Goal: Task Accomplishment & Management: Manage account settings

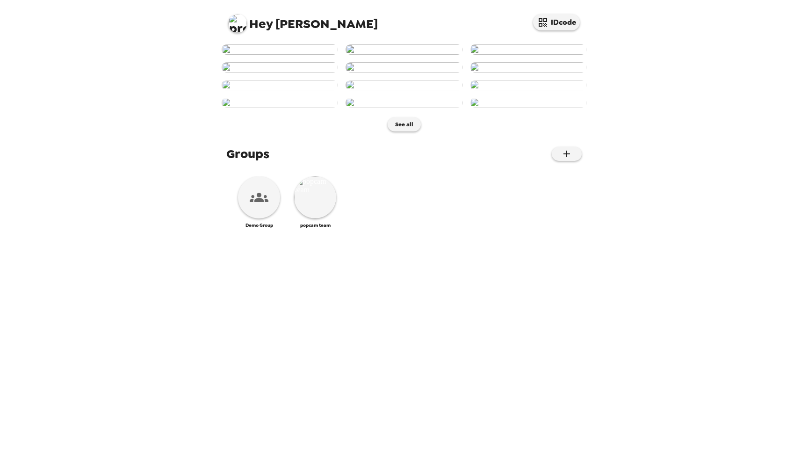
click at [241, 18] on img at bounding box center [237, 23] width 19 height 19
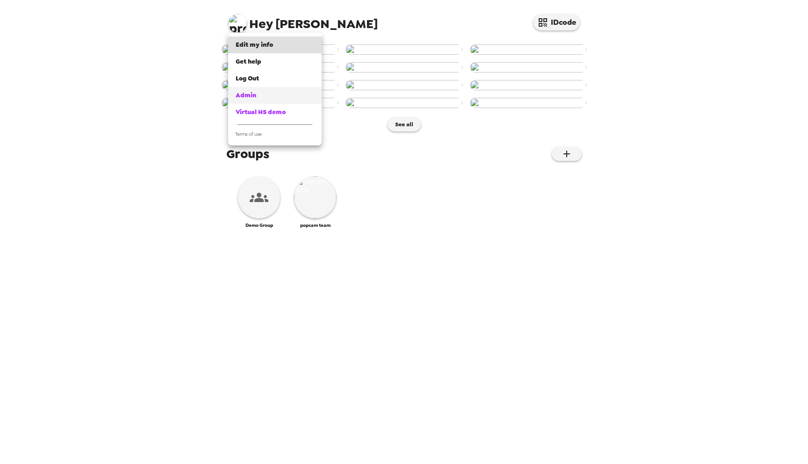
click at [251, 90] on link "Admin" at bounding box center [274, 95] width 93 height 17
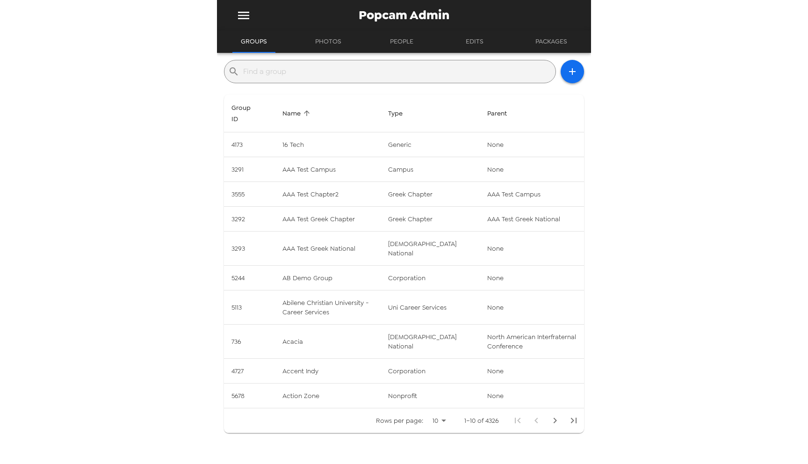
click at [394, 70] on input "text" at bounding box center [397, 71] width 308 height 15
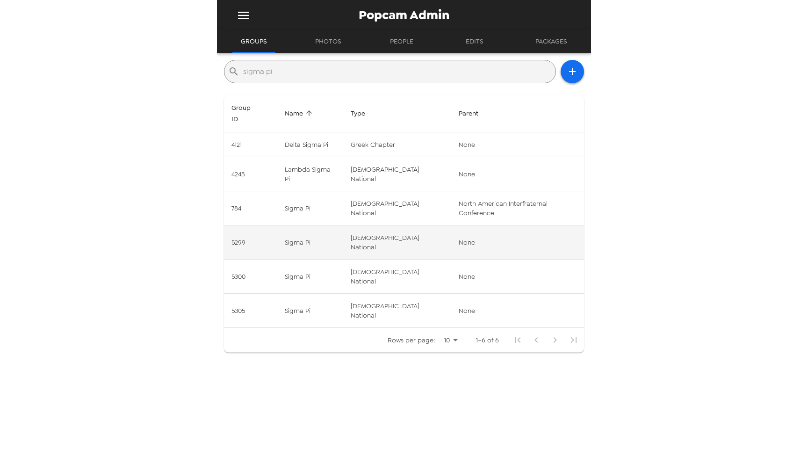
type input "sigma pi"
click at [343, 225] on td "Sigma Pi" at bounding box center [309, 242] width 65 height 34
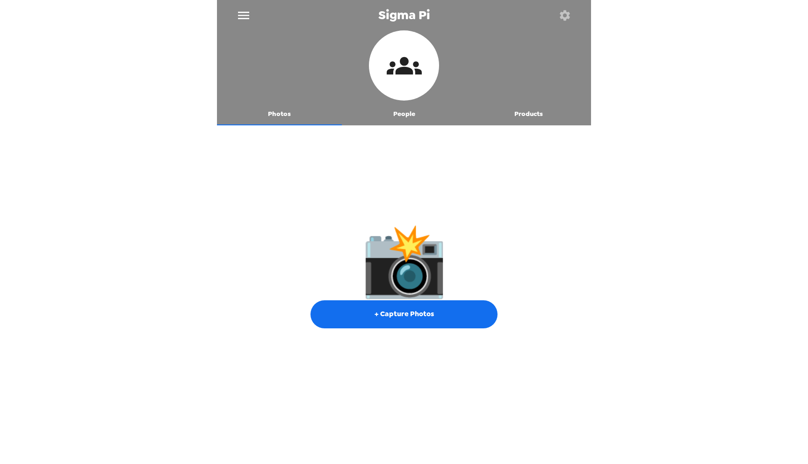
click at [402, 118] on button "People" at bounding box center [404, 114] width 125 height 22
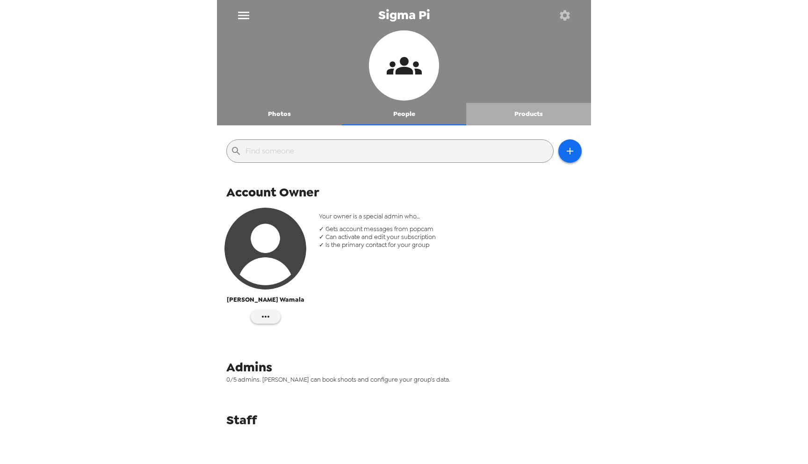
click at [547, 111] on button "Products" at bounding box center [528, 114] width 125 height 22
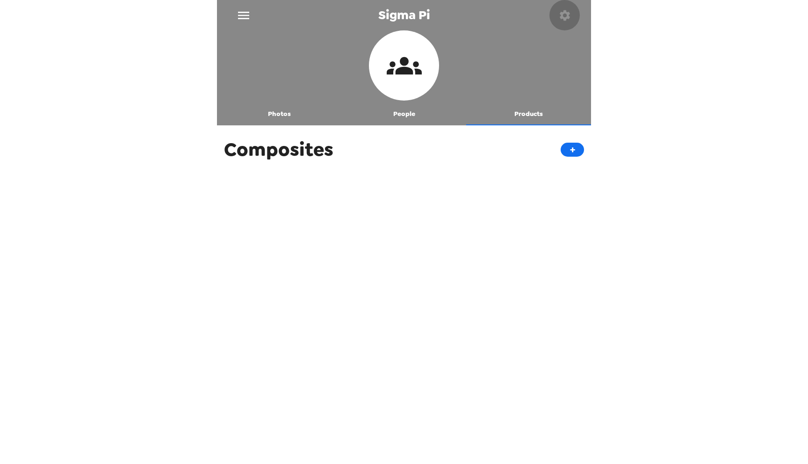
click at [565, 10] on icon "button" at bounding box center [564, 15] width 10 height 10
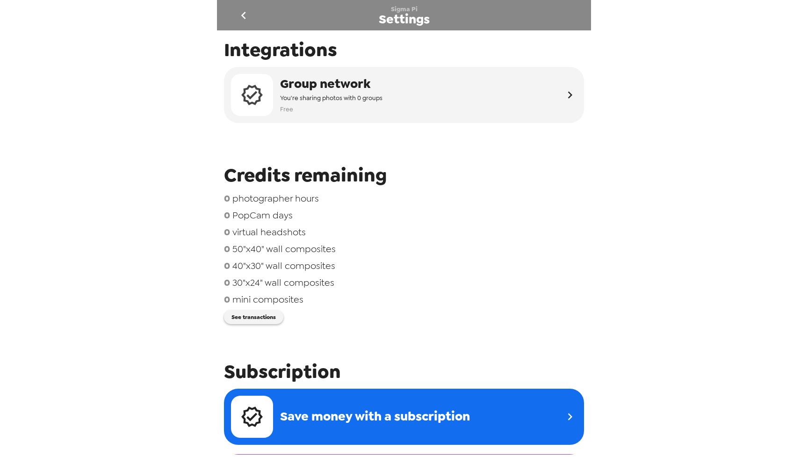
scroll to position [330, 0]
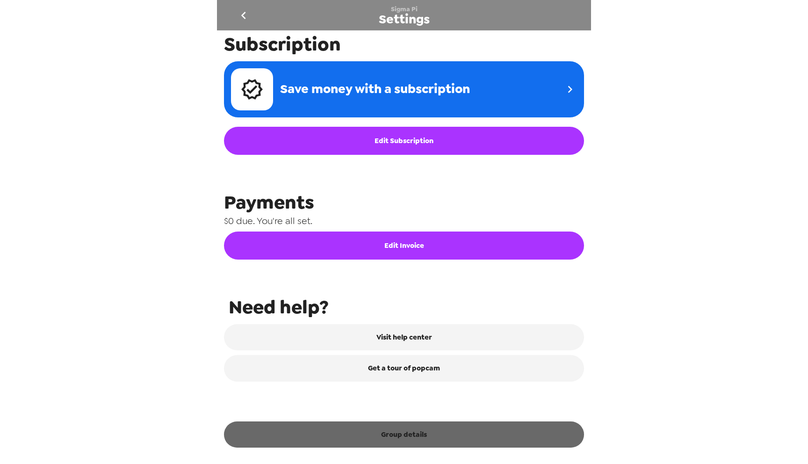
click at [412, 433] on button "Group details" at bounding box center [404, 434] width 360 height 26
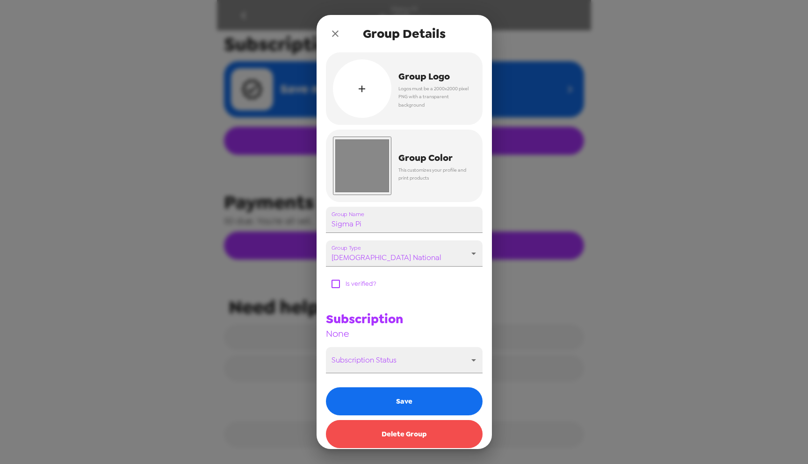
click at [401, 432] on button "Delete Group" at bounding box center [404, 434] width 157 height 28
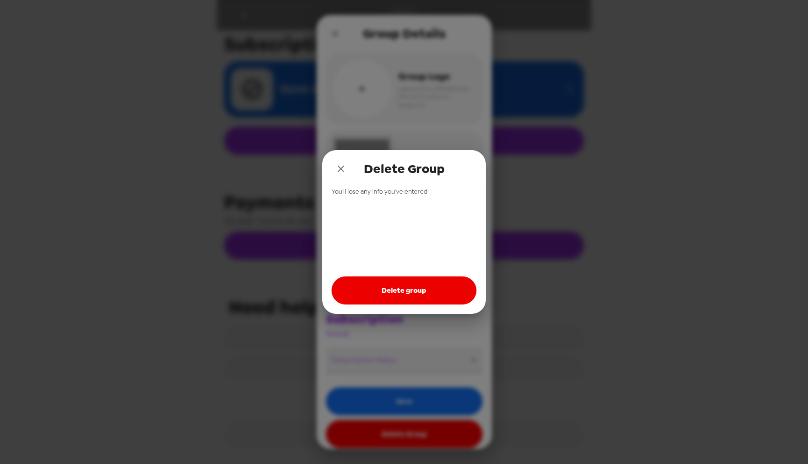
click at [413, 288] on button "Delete group" at bounding box center [403, 290] width 145 height 28
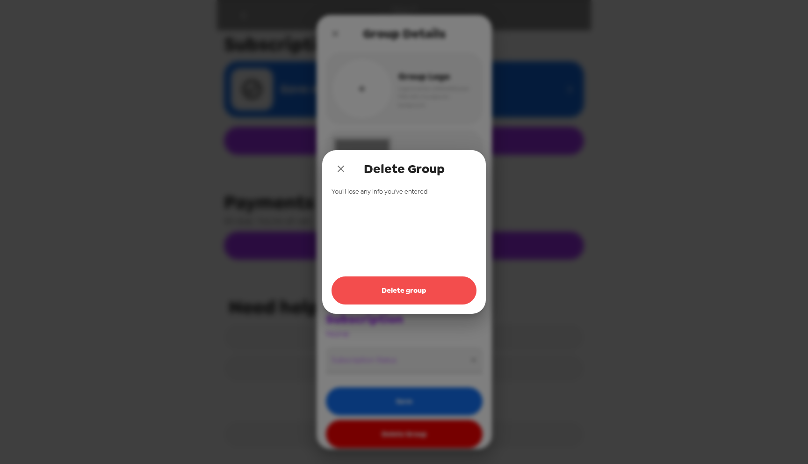
click at [367, 291] on button "Delete group" at bounding box center [403, 290] width 145 height 28
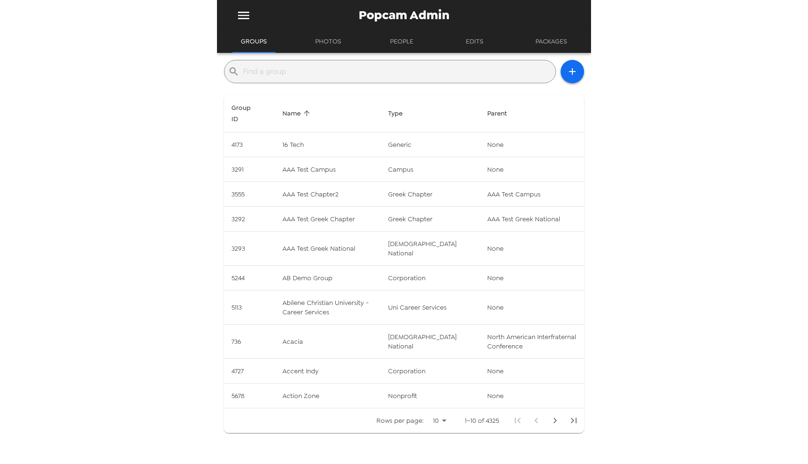
click at [339, 73] on input "text" at bounding box center [397, 71] width 308 height 15
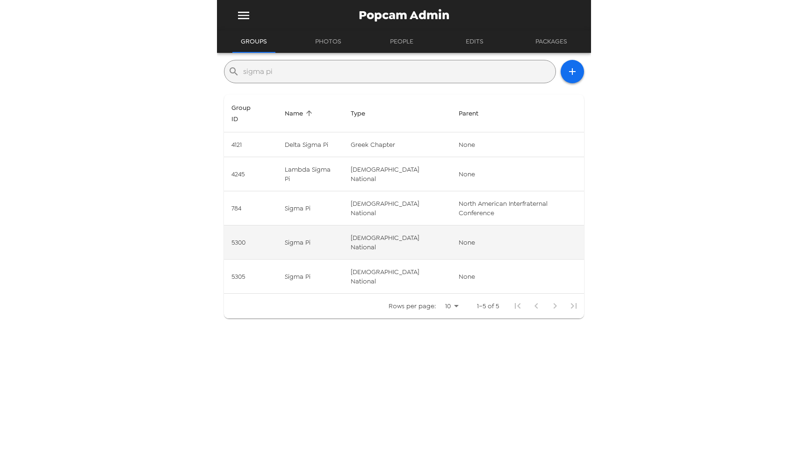
type input "sigma pi"
click at [343, 225] on td "Sigma Pi" at bounding box center [309, 242] width 65 height 34
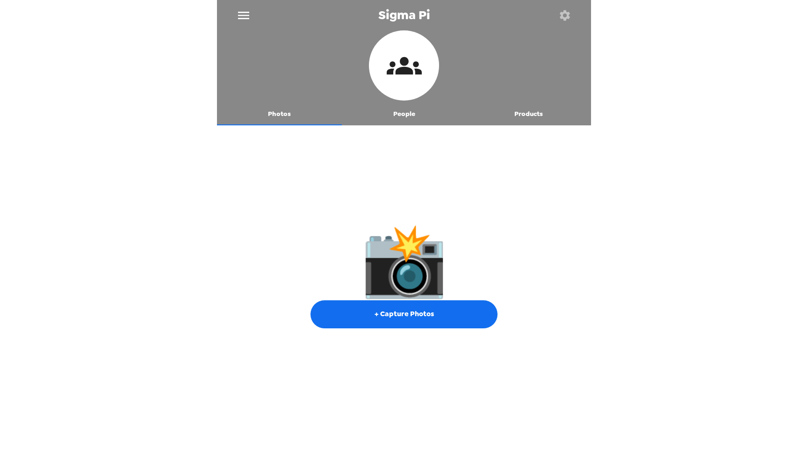
click at [565, 16] on icon "button" at bounding box center [564, 15] width 13 height 13
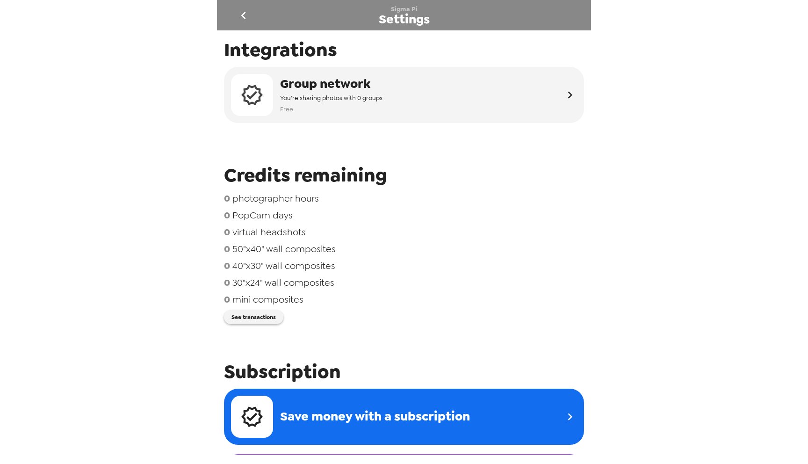
scroll to position [330, 0]
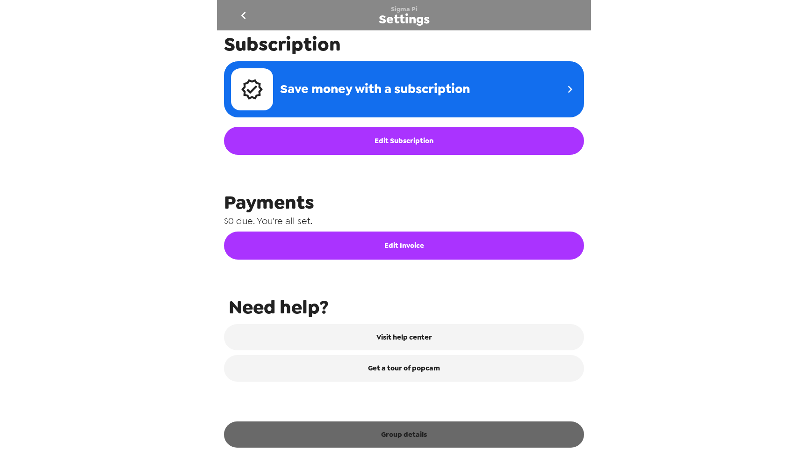
click at [407, 431] on button "Group details" at bounding box center [404, 434] width 360 height 26
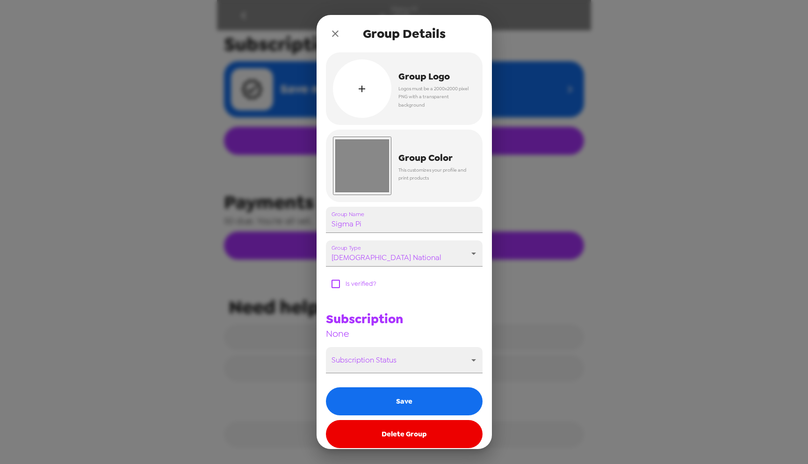
click at [402, 430] on button "Delete Group" at bounding box center [404, 434] width 157 height 28
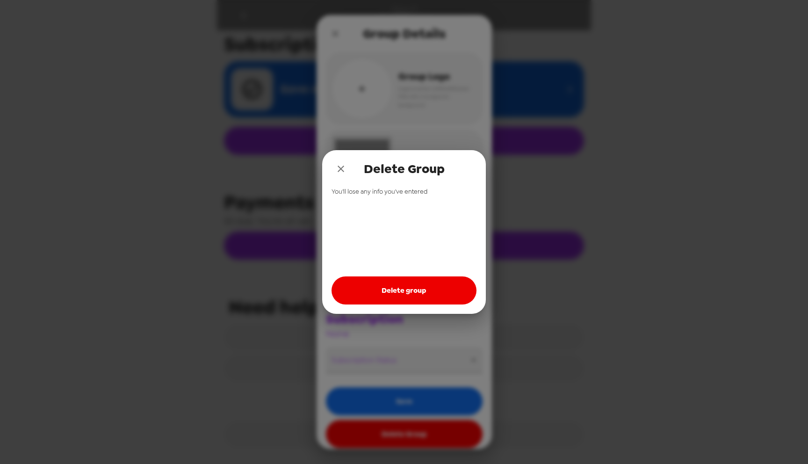
click at [416, 279] on button "Delete group" at bounding box center [403, 290] width 145 height 28
drag, startPoint x: 376, startPoint y: 292, endPoint x: 353, endPoint y: 271, distance: 31.4
click at [353, 272] on div "You'll lose any info you've entered Delete group" at bounding box center [404, 250] width 164 height 126
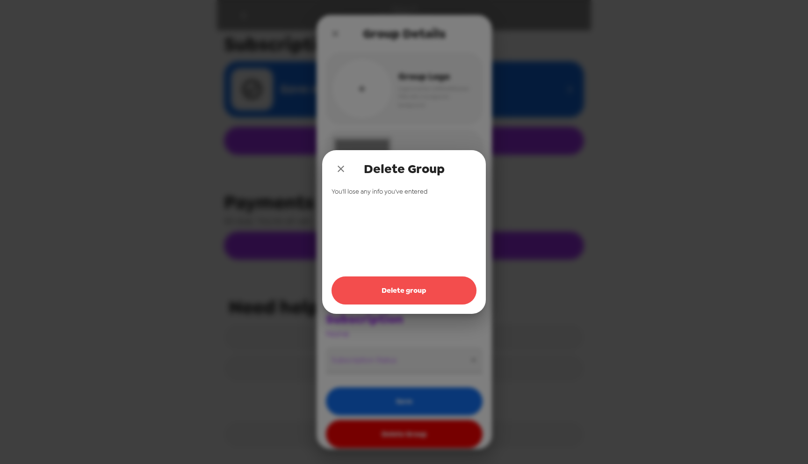
click at [375, 284] on button "Delete group" at bounding box center [403, 290] width 145 height 28
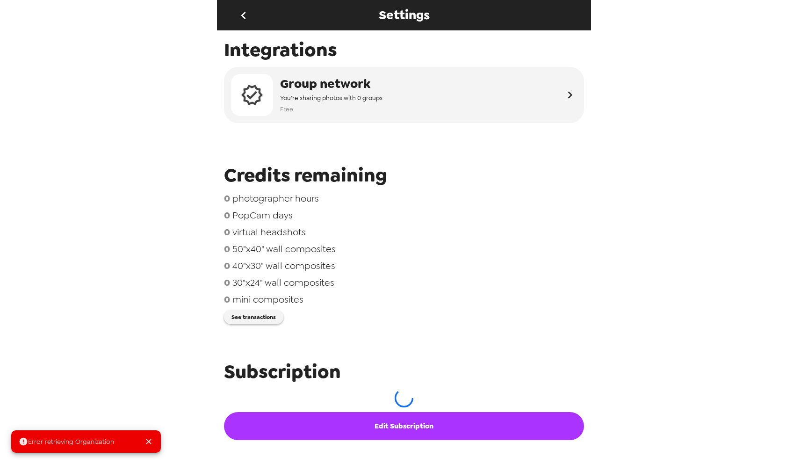
click at [240, 19] on icon "go back" at bounding box center [243, 15] width 15 height 15
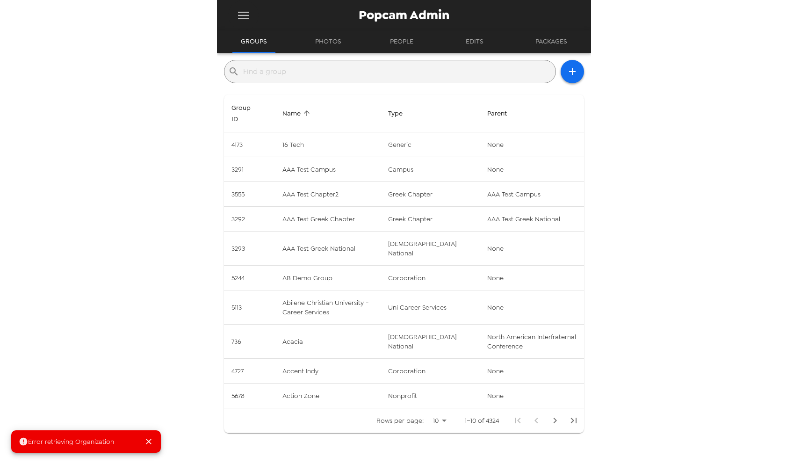
click at [244, 11] on icon "menu" at bounding box center [243, 15] width 15 height 15
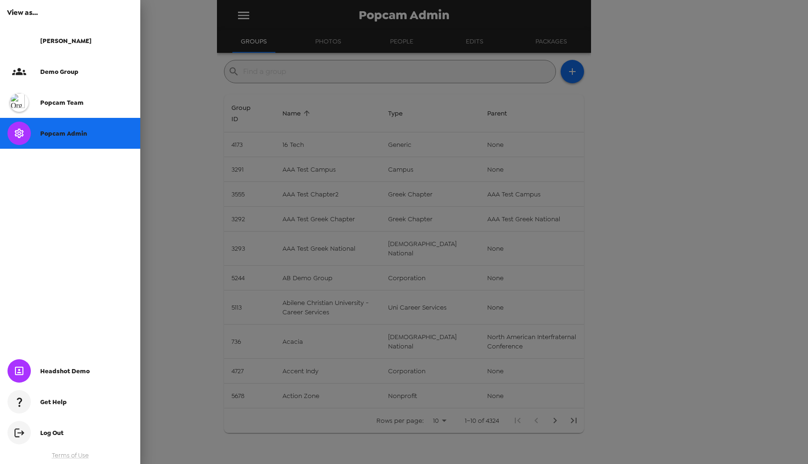
click at [83, 134] on span "Popcam Admin" at bounding box center [63, 133] width 47 height 8
click at [275, 76] on div at bounding box center [404, 232] width 808 height 464
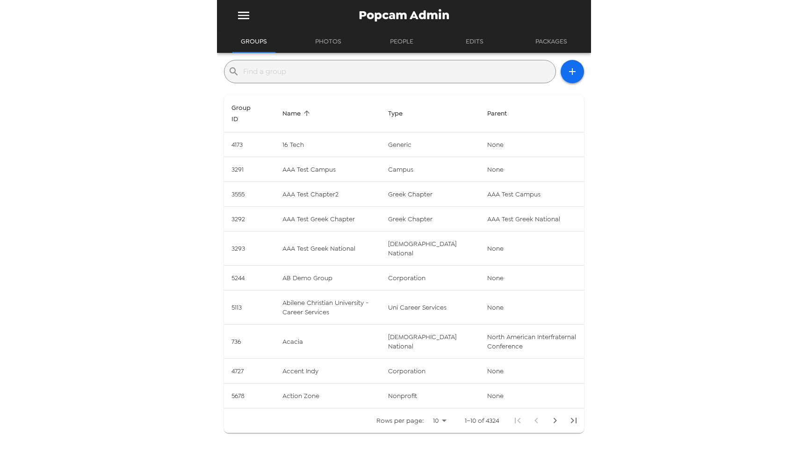
click at [269, 75] on input "text" at bounding box center [397, 71] width 308 height 15
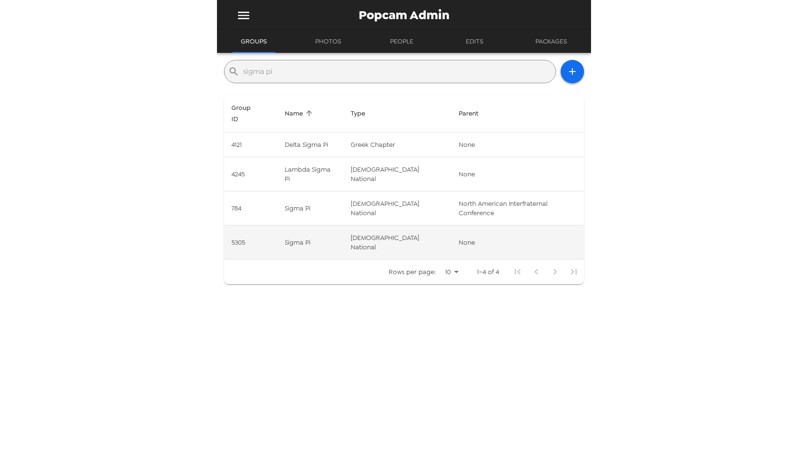
type input "sigma pi"
click at [343, 225] on td "Sigma Pi" at bounding box center [309, 242] width 65 height 34
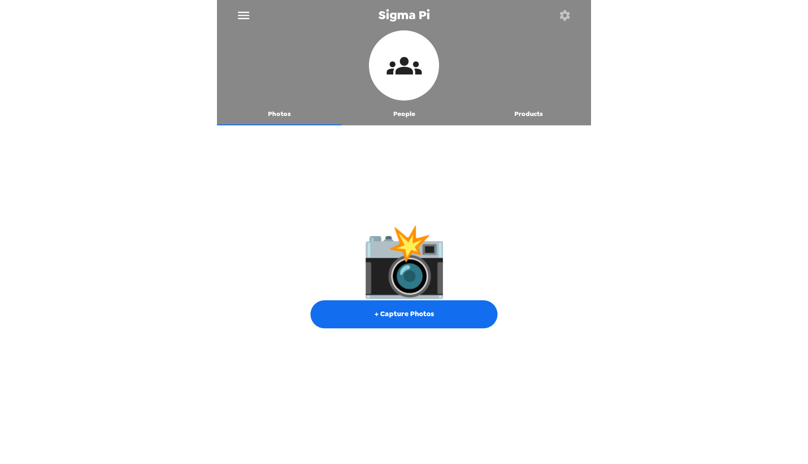
click at [413, 116] on button "People" at bounding box center [404, 114] width 125 height 22
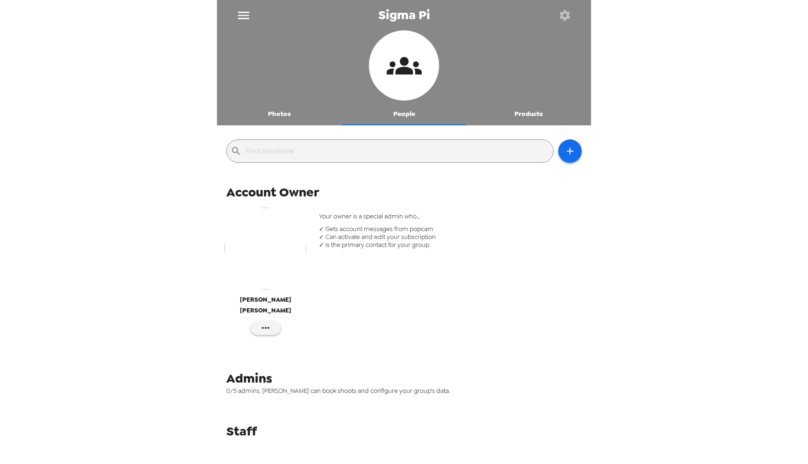
click at [567, 17] on icon "button" at bounding box center [564, 15] width 10 height 10
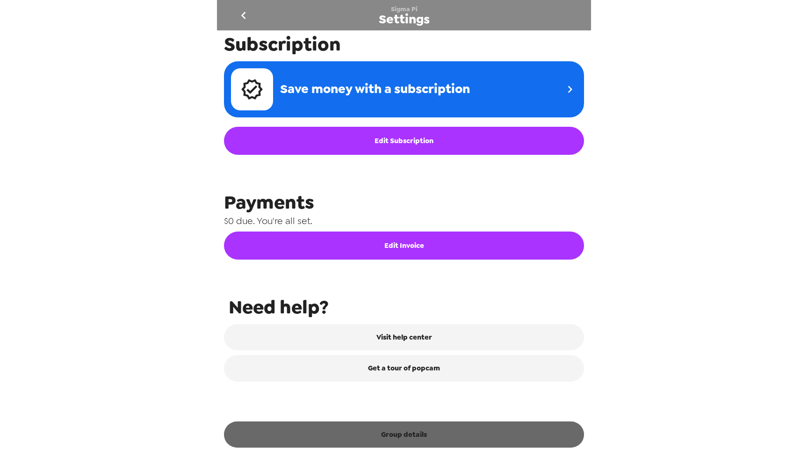
click at [350, 431] on button "Group details" at bounding box center [404, 434] width 360 height 26
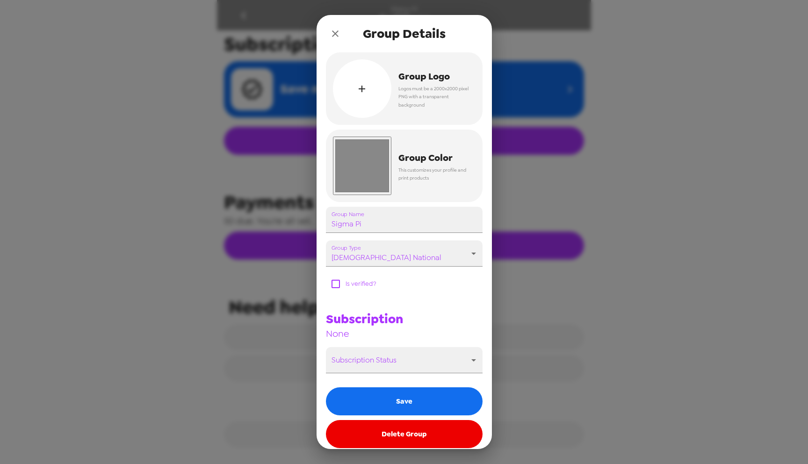
click at [384, 434] on button "Delete Group" at bounding box center [404, 434] width 157 height 28
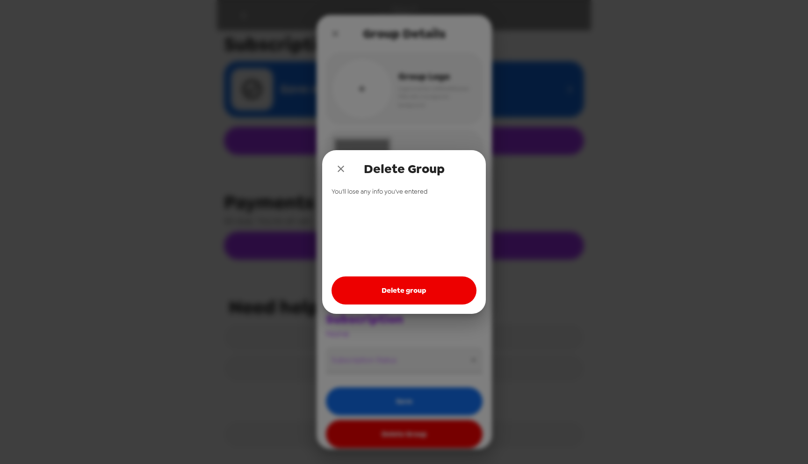
click at [377, 292] on button "Delete group" at bounding box center [403, 290] width 145 height 28
click at [378, 292] on button "Delete group" at bounding box center [403, 290] width 145 height 28
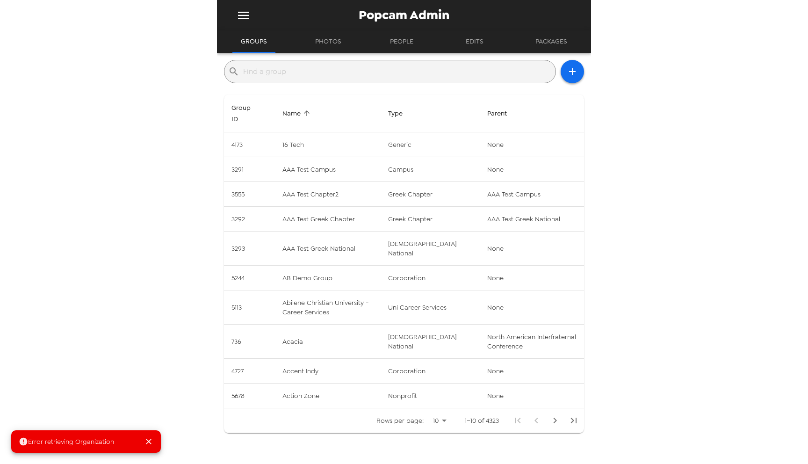
click at [631, 103] on div "Error retrieving Organization Popcam Admin Groups Photos People Edits Packages …" at bounding box center [404, 232] width 808 height 464
